Goal: Transaction & Acquisition: Download file/media

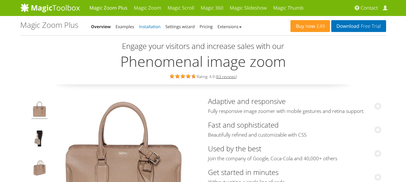
click at [157, 26] on link "Installation" at bounding box center [149, 27] width 21 height 6
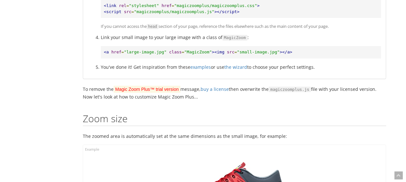
scroll to position [417, 0]
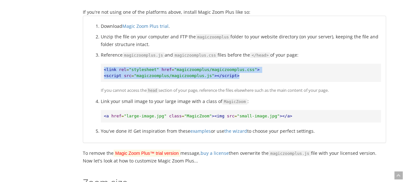
drag, startPoint x: 102, startPoint y: 71, endPoint x: 257, endPoint y: 75, distance: 155.3
click at [257, 75] on pre "<link rel = "stylesheet" href = "magiczoomplus/magiczoomplus.css" > <script src…" at bounding box center [241, 73] width 280 height 18
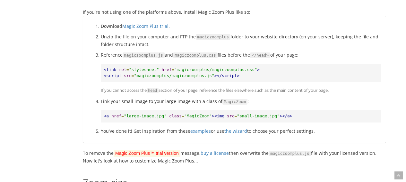
scroll to position [449, 0]
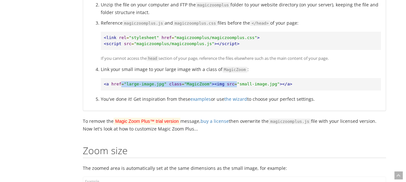
drag, startPoint x: 121, startPoint y: 86, endPoint x: 235, endPoint y: 89, distance: 114.2
click at [232, 89] on pre "<a href = "large-image.jpg" class = "MagicZoom" ><img src = "small-image.jpg" >…" at bounding box center [241, 84] width 280 height 13
click at [239, 89] on pre "<a href = "large-image.jpg" class = "MagicZoom" ><img src = "small-image.jpg" >…" at bounding box center [241, 84] width 280 height 13
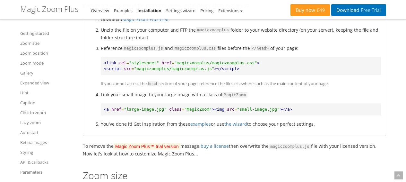
scroll to position [417, 0]
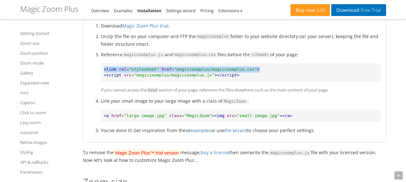
drag, startPoint x: 252, startPoint y: 68, endPoint x: 100, endPoint y: 64, distance: 152.4
click at [100, 64] on ol "Download Magic Zoom Plus trial . Unzip the file on your computer and FTP the ma…" at bounding box center [234, 78] width 293 height 113
copy pre "<link rel = "stylesheet" href = "magiczoomplus/magiczoomplus.css" >"
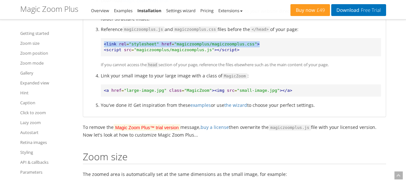
scroll to position [449, 0]
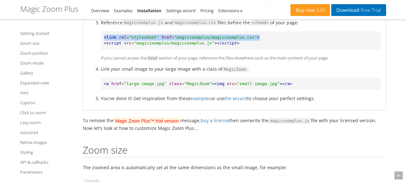
copy pre "<link rel = "stylesheet" href = "magiczoomplus/magiczoomplus.css" >"
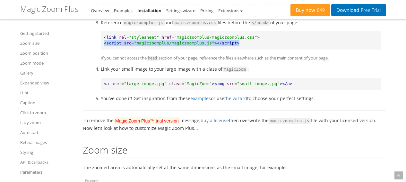
drag, startPoint x: 232, startPoint y: 41, endPoint x: 102, endPoint y: 44, distance: 129.9
click at [102, 44] on pre "<link rel = "stylesheet" href = "magiczoomplus/magiczoomplus.css" > <script src…" at bounding box center [241, 40] width 280 height 18
copy pre "<script src = "magiczoomplus/magiczoomplus.js" ></script>"
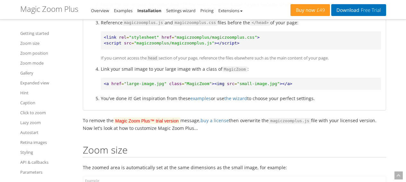
click at [182, 84] on span "=" at bounding box center [183, 83] width 3 height 5
drag, startPoint x: 176, startPoint y: 85, endPoint x: 186, endPoint y: 88, distance: 10.0
click at [183, 87] on pre "<a href = "large-image.jpg" class = "MagicZoom" ><img src = "small-image.jpg" >…" at bounding box center [241, 84] width 280 height 13
click at [188, 88] on pre "<a href = "large-image.jpg" class = "MagicZoom" ><img src = "small-image.jpg" >…" at bounding box center [241, 84] width 280 height 13
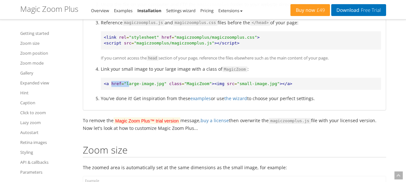
drag, startPoint x: 111, startPoint y: 83, endPoint x: 127, endPoint y: 83, distance: 15.7
click at [126, 83] on pre "<a href = "large-image.jpg" class = "MagicZoom" ><img src = "small-image.jpg" >…" at bounding box center [241, 84] width 280 height 13
click at [129, 83] on span ""large-image.jpg"" at bounding box center [145, 83] width 43 height 5
click at [146, 84] on span ""large-image.jpg"" at bounding box center [145, 83] width 43 height 5
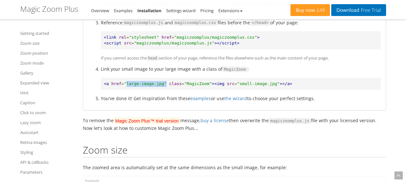
click at [159, 83] on span ""large-image.jpg"" at bounding box center [145, 83] width 43 height 5
click at [184, 84] on span ""MagicZoom"" at bounding box center [198, 83] width 28 height 5
copy span "MagicZoom"
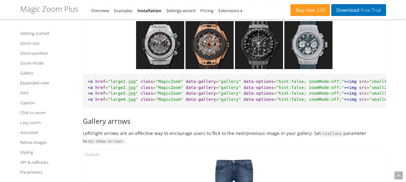
scroll to position [2886, 0]
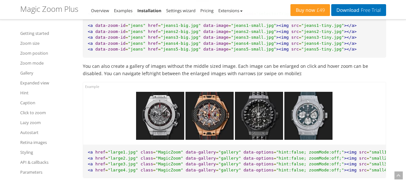
click at [172, 121] on img at bounding box center [160, 116] width 48 height 48
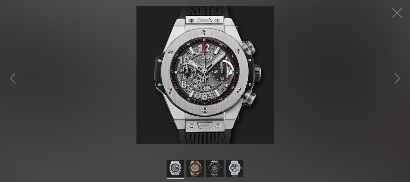
click at [236, 71] on img at bounding box center [206, 75] width 138 height 138
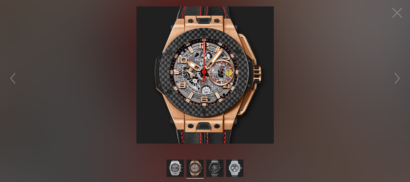
drag, startPoint x: 402, startPoint y: 15, endPoint x: 404, endPoint y: 30, distance: 15.8
click at [402, 15] on button "button" at bounding box center [397, 12] width 19 height 19
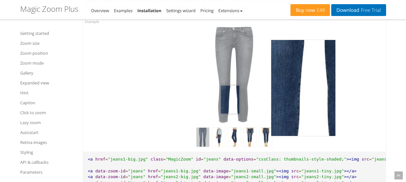
scroll to position [3303, 0]
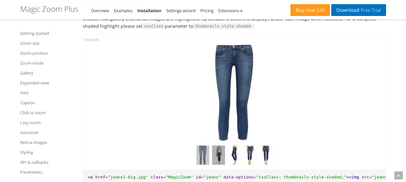
click at [220, 165] on img at bounding box center [218, 155] width 13 height 19
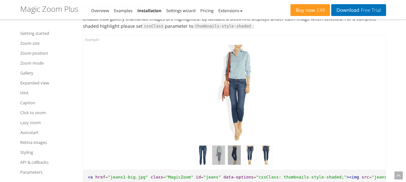
click at [232, 165] on img at bounding box center [234, 155] width 13 height 19
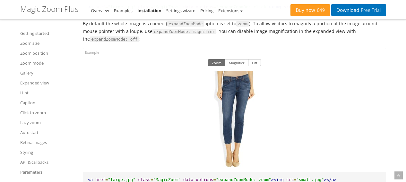
scroll to position [4105, 0]
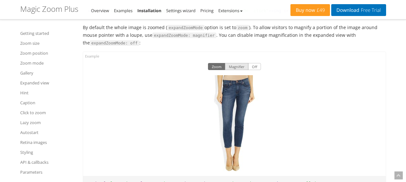
click at [238, 70] on button "Magnifier" at bounding box center [236, 66] width 23 height 7
click at [249, 70] on button "Off" at bounding box center [254, 66] width 13 height 7
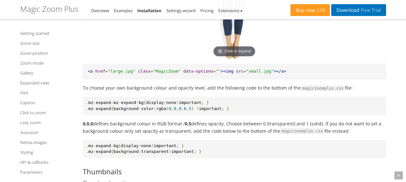
scroll to position [4394, 0]
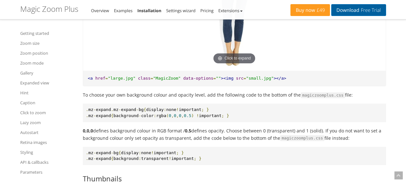
click at [356, 11] on link "Download Free Trial" at bounding box center [358, 10] width 55 height 12
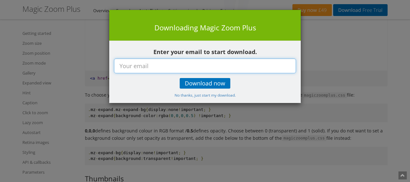
click at [231, 60] on input "text" at bounding box center [205, 66] width 182 height 15
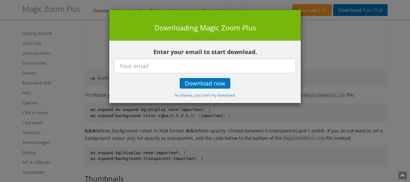
click at [375, 73] on div "× Downloading Magic Zoom Plus Enter your email to start download. Download now …" at bounding box center [205, 91] width 410 height 182
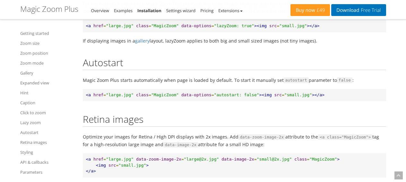
scroll to position [5965, 0]
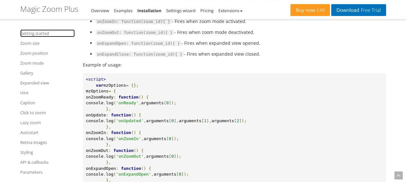
click at [38, 33] on link "Getting started" at bounding box center [47, 34] width 55 height 8
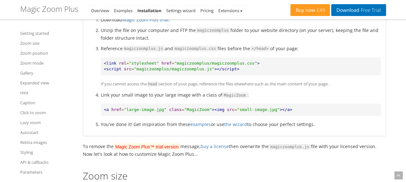
scroll to position [417, 0]
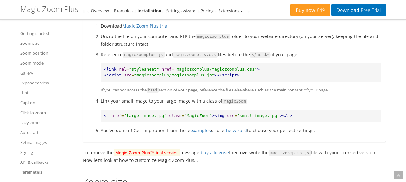
click at [359, 1] on div "Buy now £49 Download Free Trial Magic Zoom Plus - Integration Guide Overview Ex…" at bounding box center [203, 9] width 366 height 19
click at [358, 7] on link "Download Free Trial" at bounding box center [358, 10] width 55 height 12
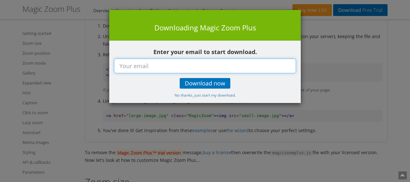
click at [218, 65] on input "text" at bounding box center [205, 66] width 182 height 15
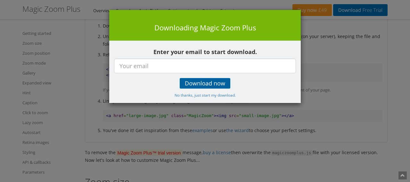
click at [214, 84] on span "Download now" at bounding box center [205, 83] width 40 height 5
